Goal: Navigation & Orientation: Find specific page/section

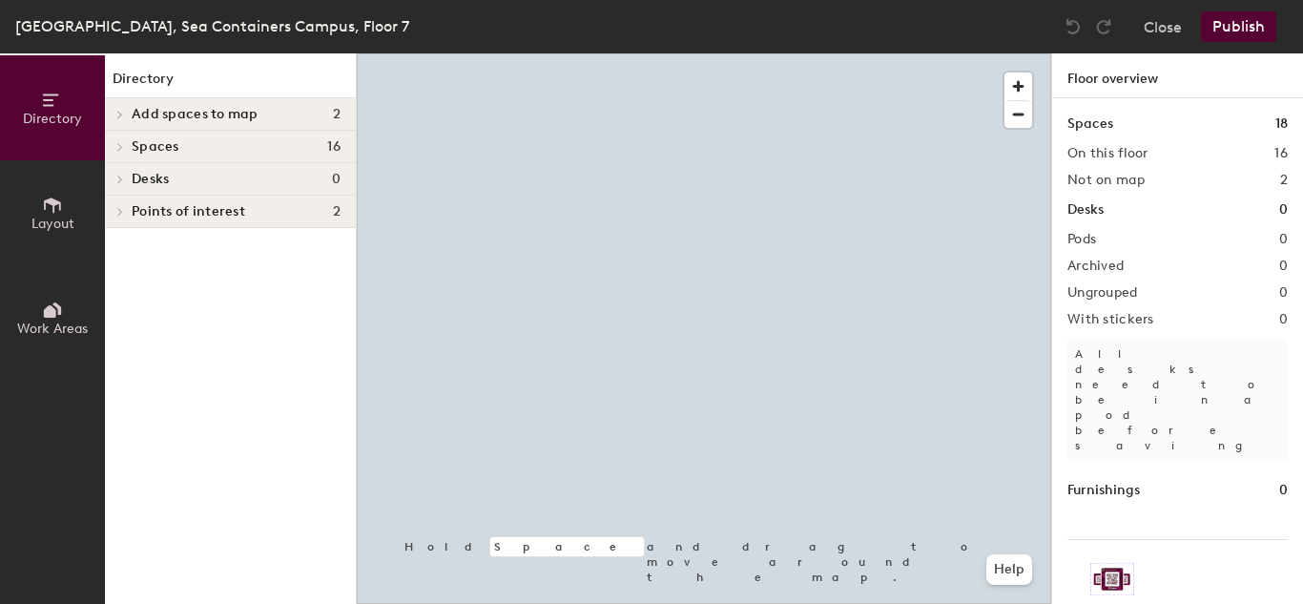
click at [226, 152] on h4 "Spaces 16" at bounding box center [236, 146] width 209 height 15
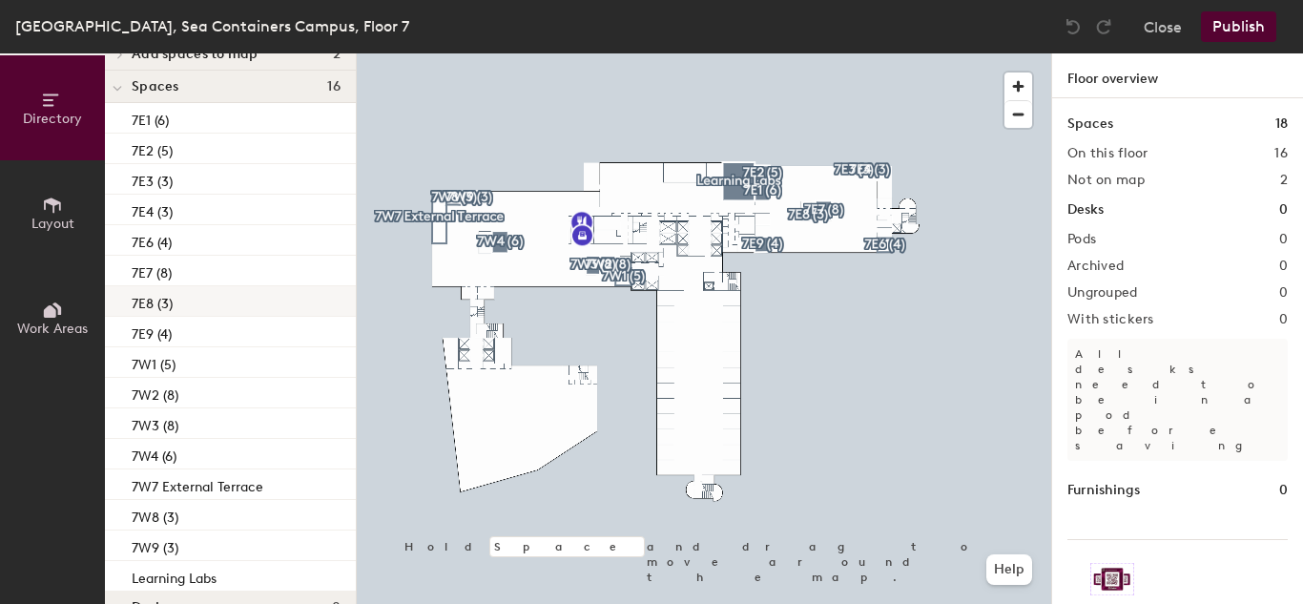
scroll to position [128, 0]
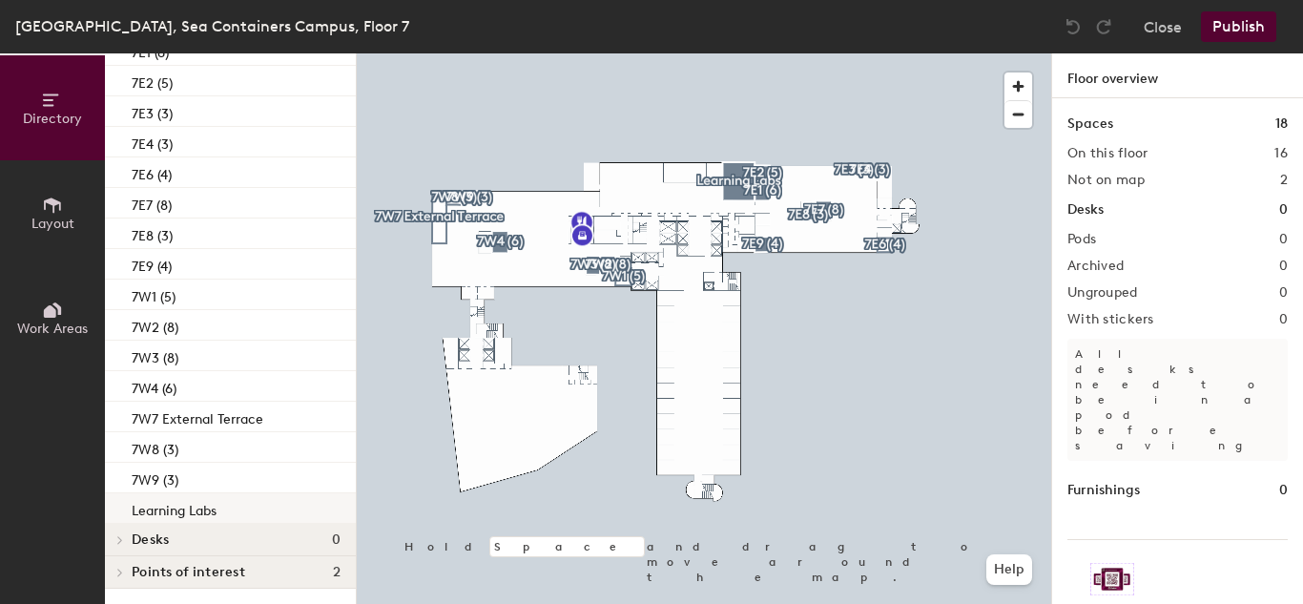
click at [239, 514] on div "Learning Labs" at bounding box center [230, 508] width 251 height 31
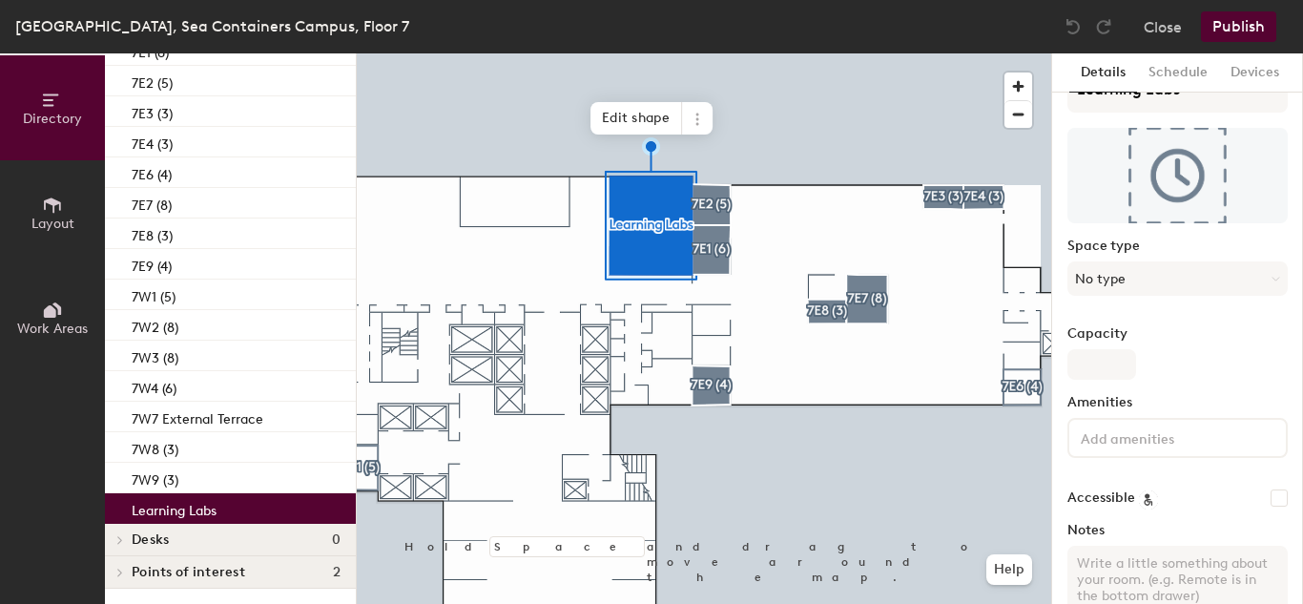
scroll to position [0, 0]
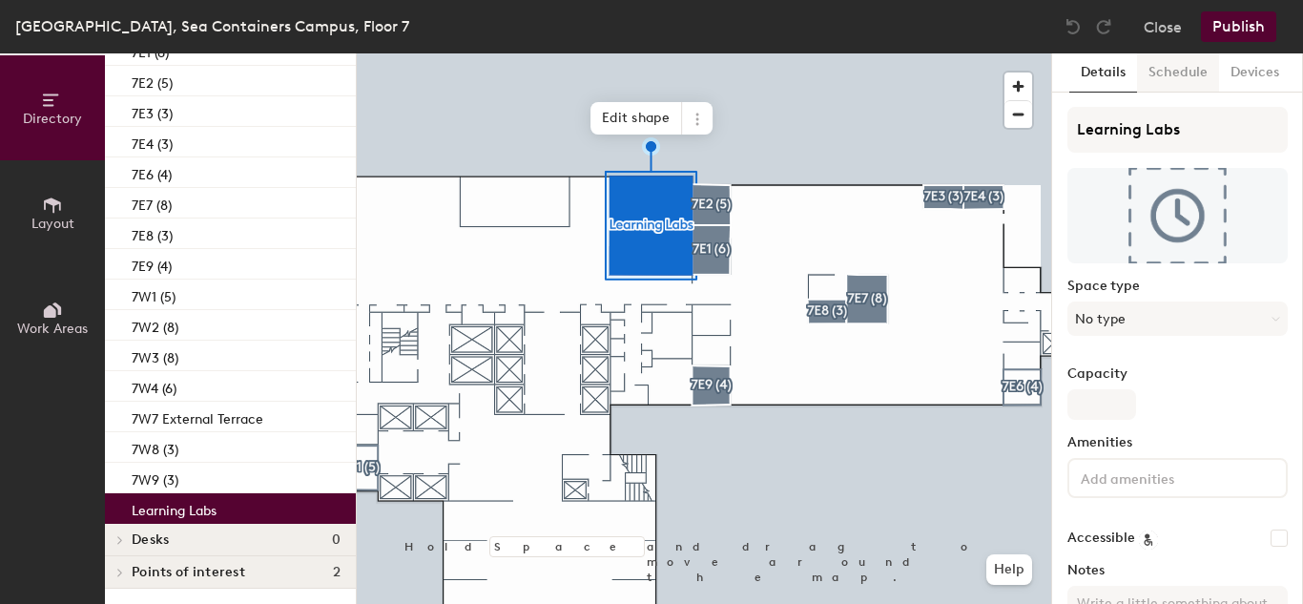
click at [1176, 83] on button "Schedule" at bounding box center [1178, 72] width 82 height 39
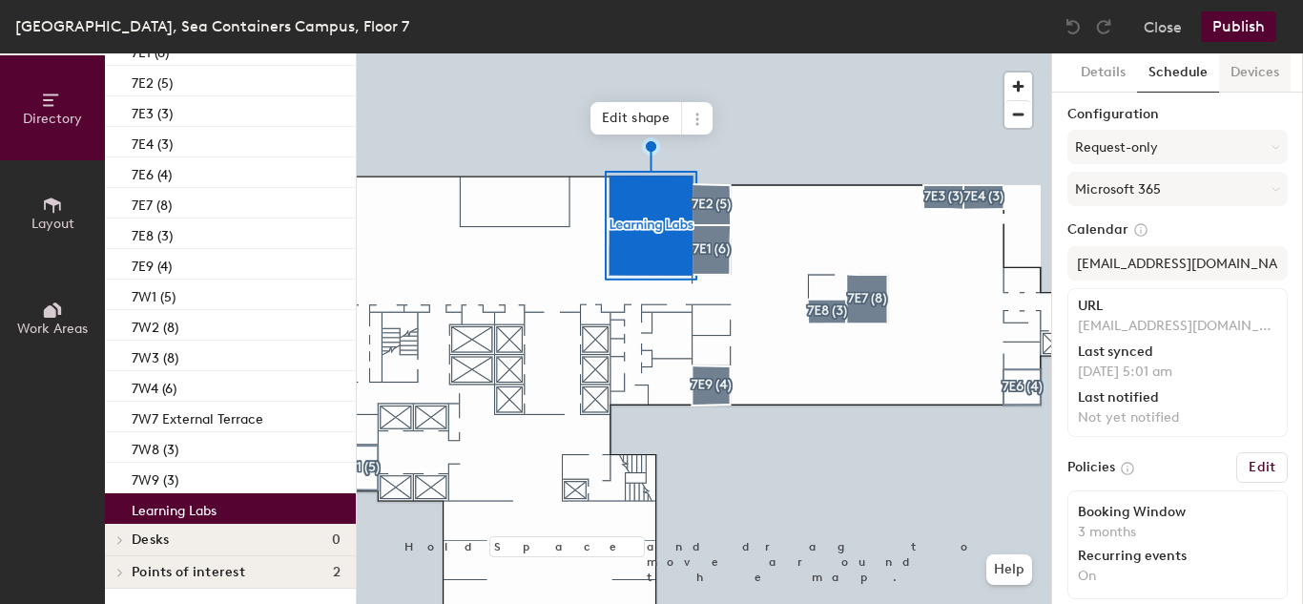
click at [1230, 74] on button "Devices" at bounding box center [1255, 72] width 72 height 39
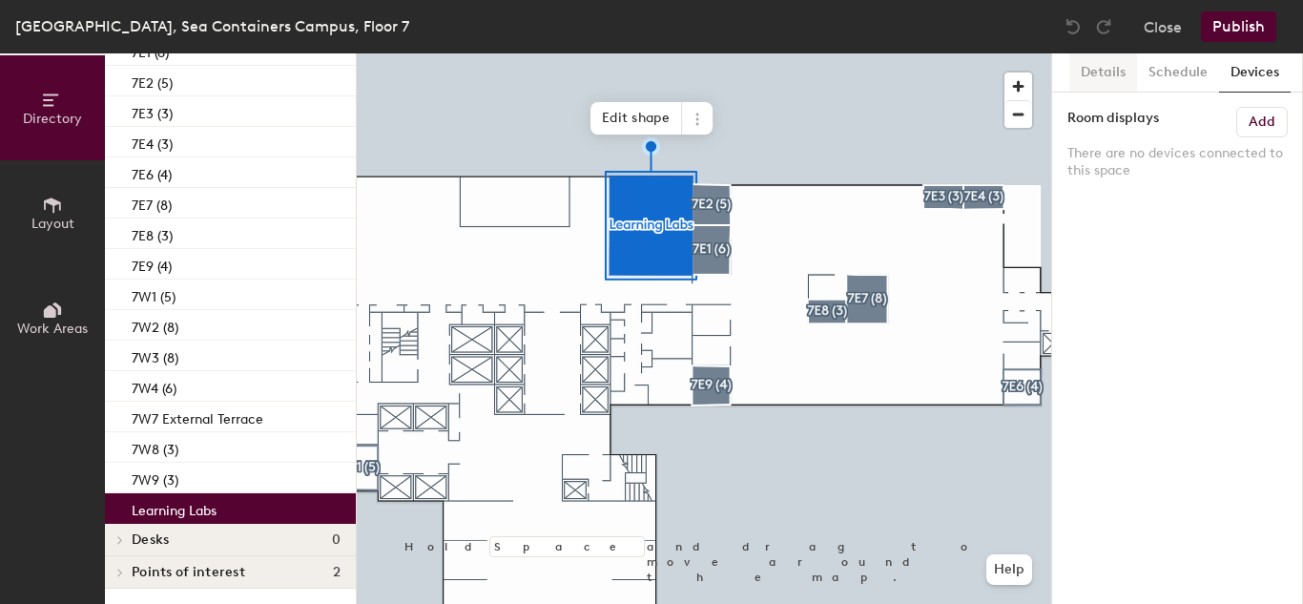
click at [1092, 73] on button "Details" at bounding box center [1104, 72] width 68 height 39
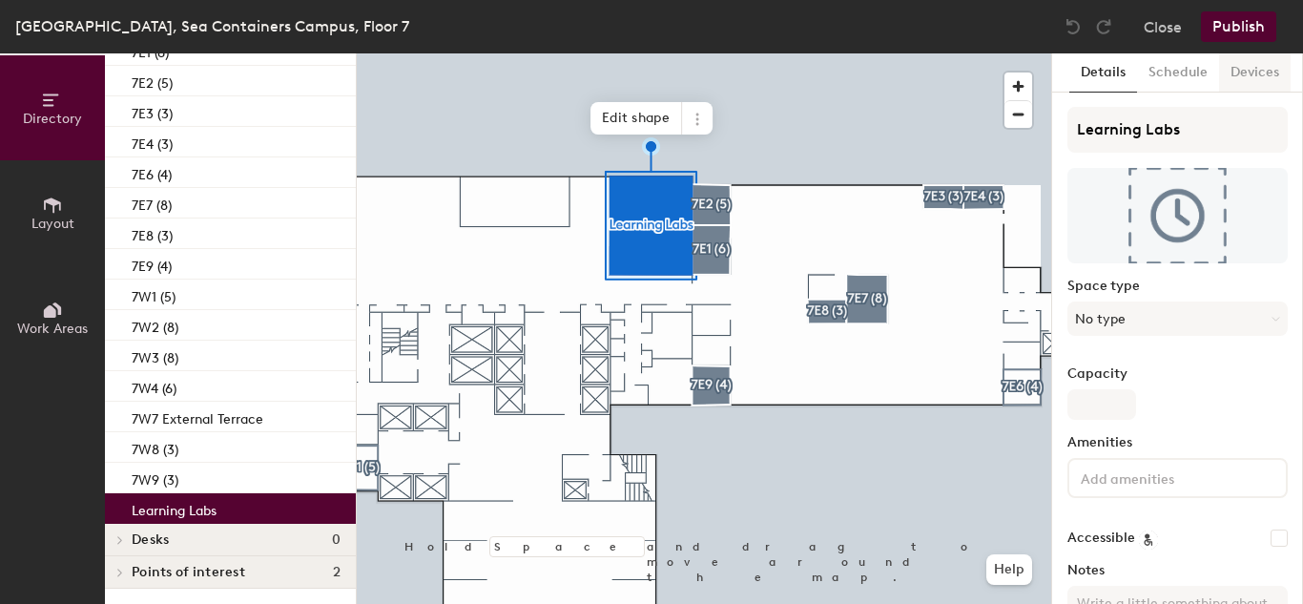
click at [1247, 80] on button "Devices" at bounding box center [1255, 72] width 72 height 39
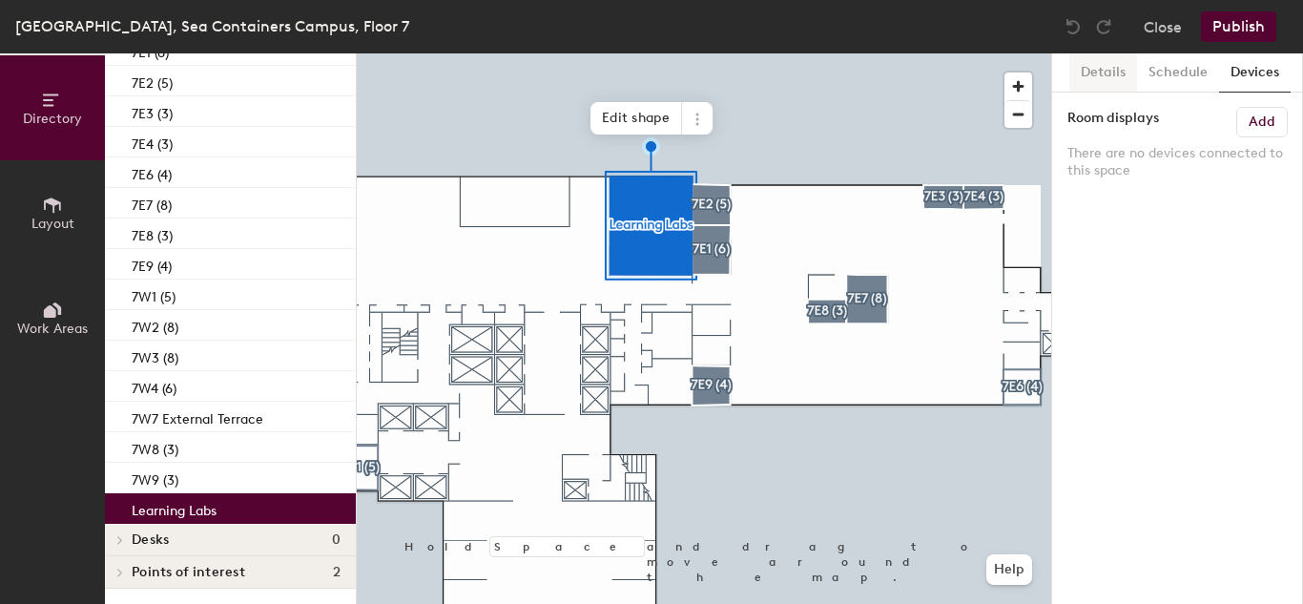
click at [1089, 75] on button "Details" at bounding box center [1104, 72] width 68 height 39
